Goal: Information Seeking & Learning: Understand process/instructions

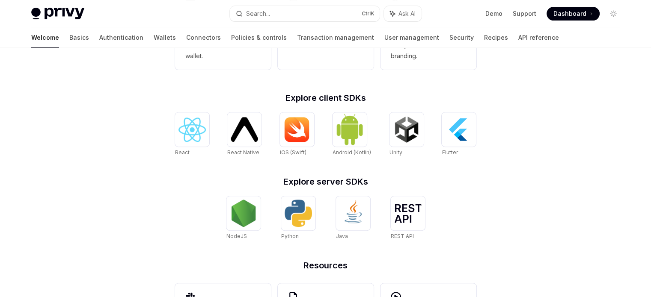
scroll to position [308, 0]
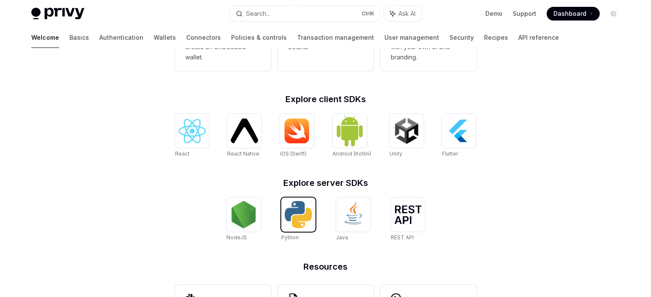
click at [290, 211] on img at bounding box center [298, 214] width 27 height 27
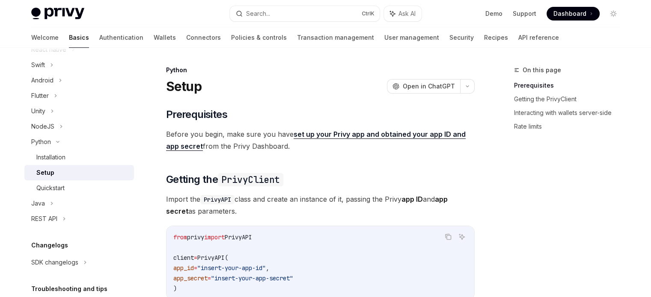
click at [411, 202] on strong "app ID" at bounding box center [412, 199] width 21 height 9
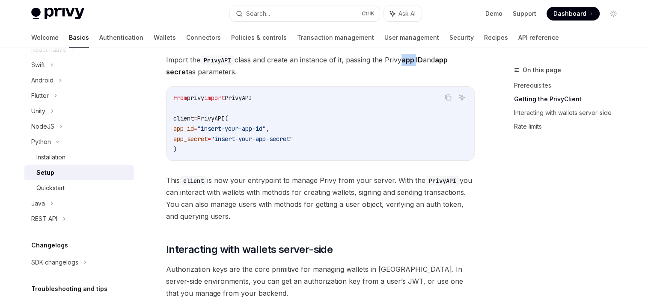
scroll to position [140, 0]
click at [411, 202] on span "This client is now your entrypoint to manage Privy from your server. With the P…" at bounding box center [320, 198] width 309 height 48
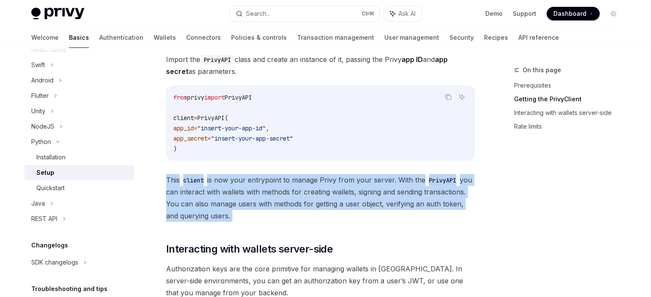
click at [411, 202] on span "This client is now your entrypoint to manage Privy from your server. With the P…" at bounding box center [320, 198] width 309 height 48
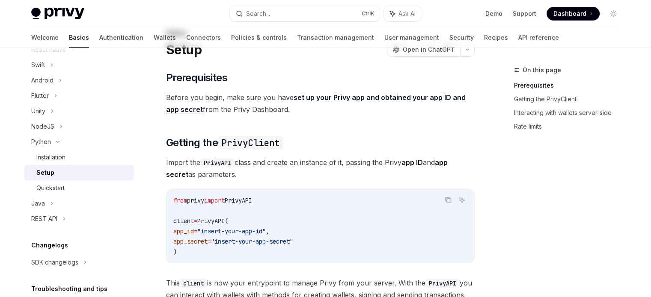
scroll to position [0, 0]
